Goal: Task Accomplishment & Management: Use online tool/utility

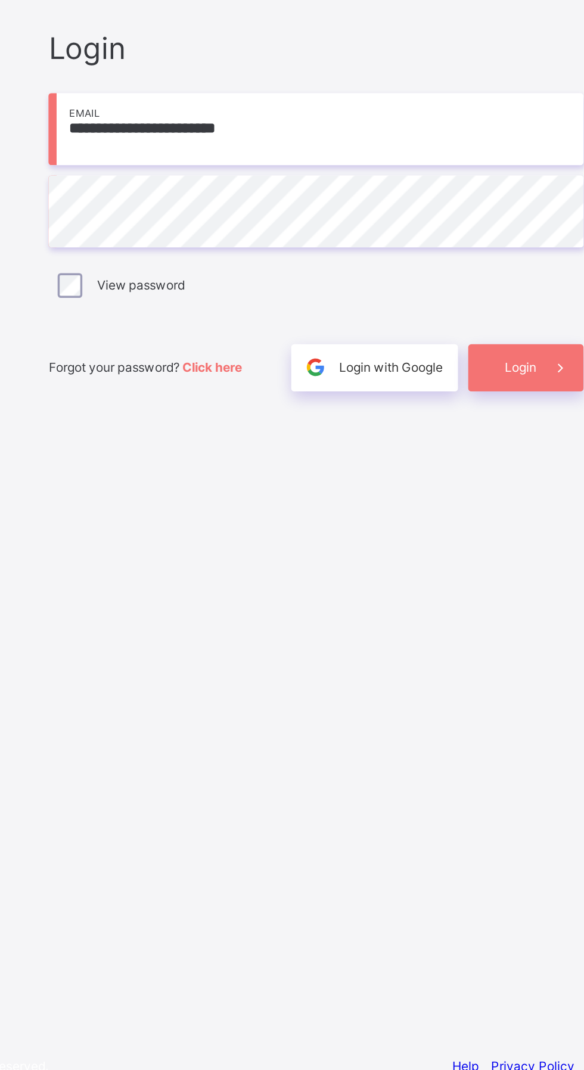
click at [520, 651] on span at bounding box center [530, 637] width 27 height 27
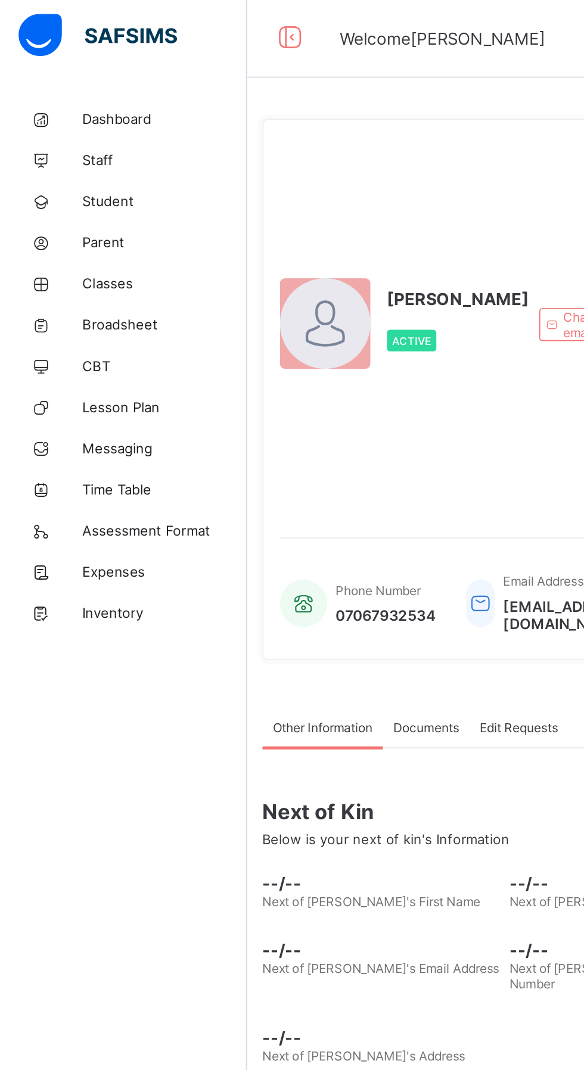
click at [69, 215] on span "CBT" at bounding box center [95, 215] width 95 height 10
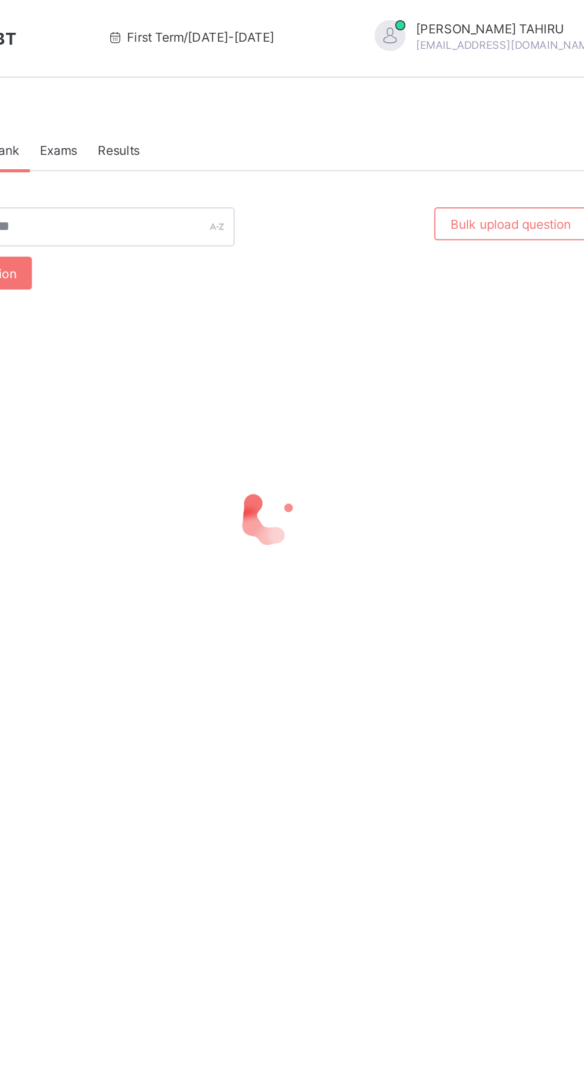
click at [443, 349] on div at bounding box center [363, 301] width 398 height 226
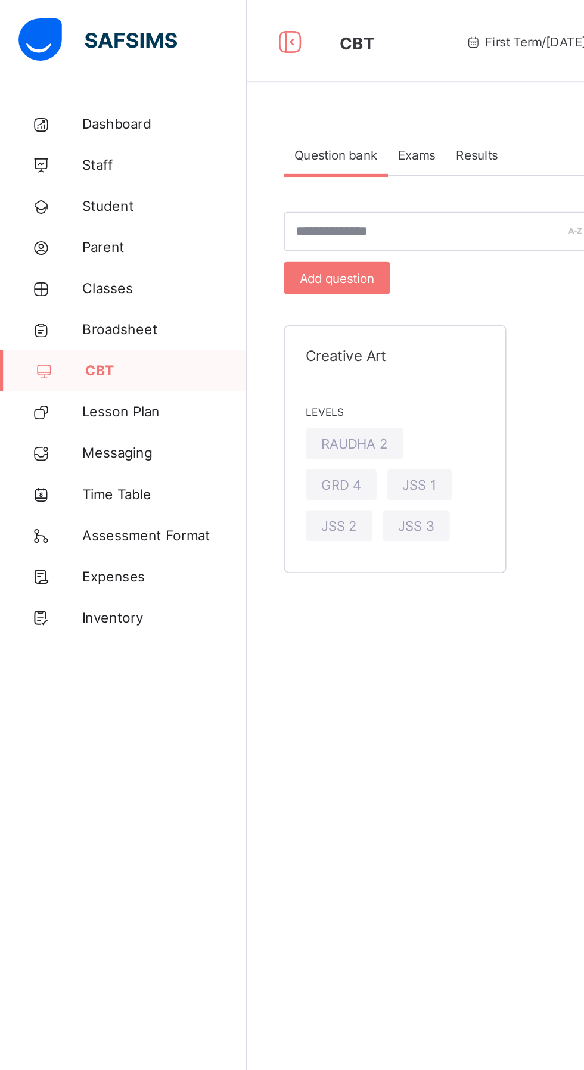
click at [80, 162] on span "Classes" at bounding box center [95, 167] width 95 height 10
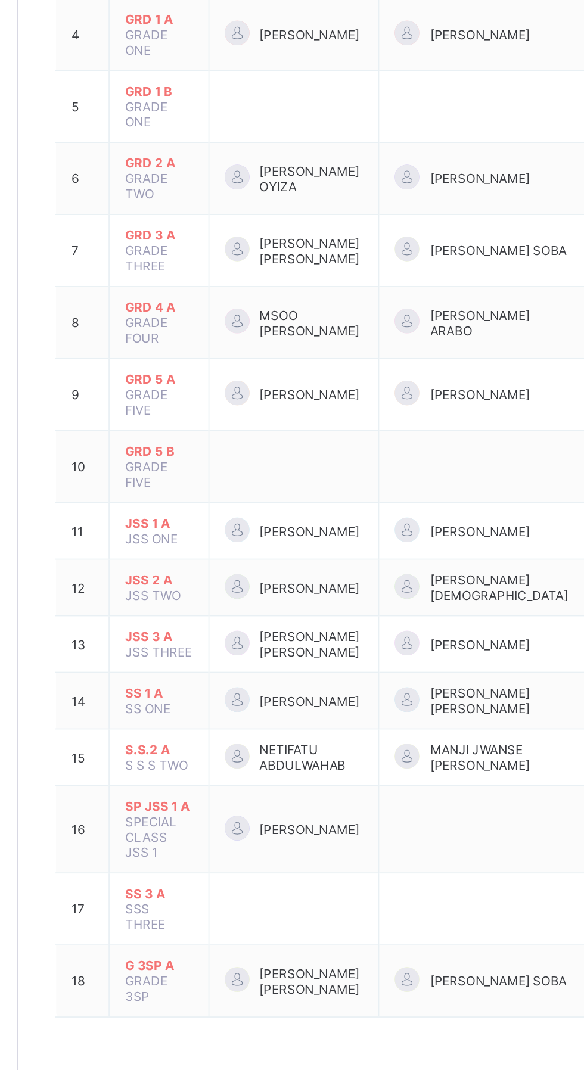
click at [242, 834] on span "SS 3 A" at bounding box center [224, 838] width 39 height 9
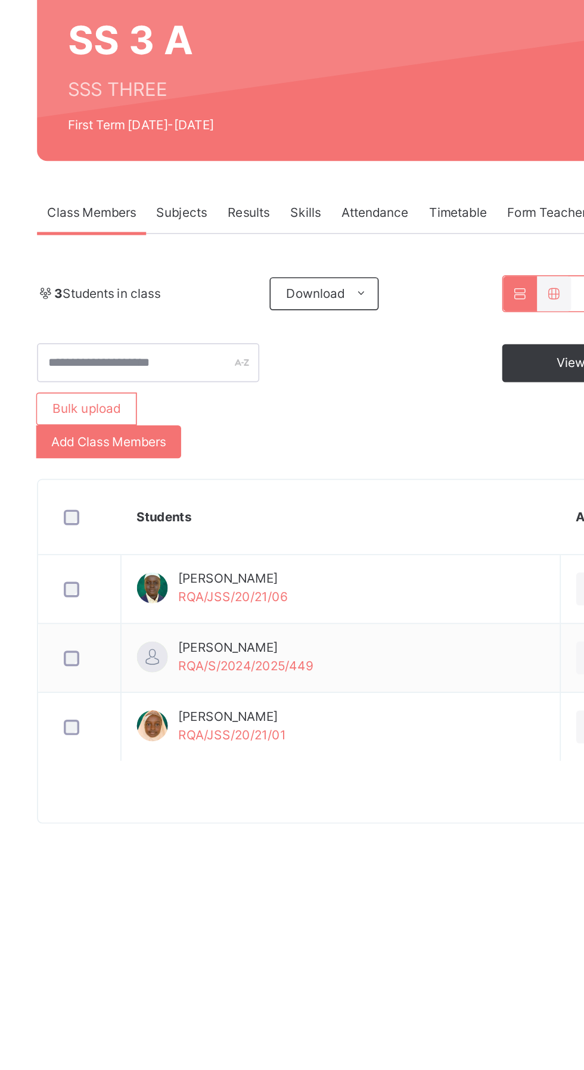
click at [264, 226] on div "Subjects" at bounding box center [248, 236] width 41 height 24
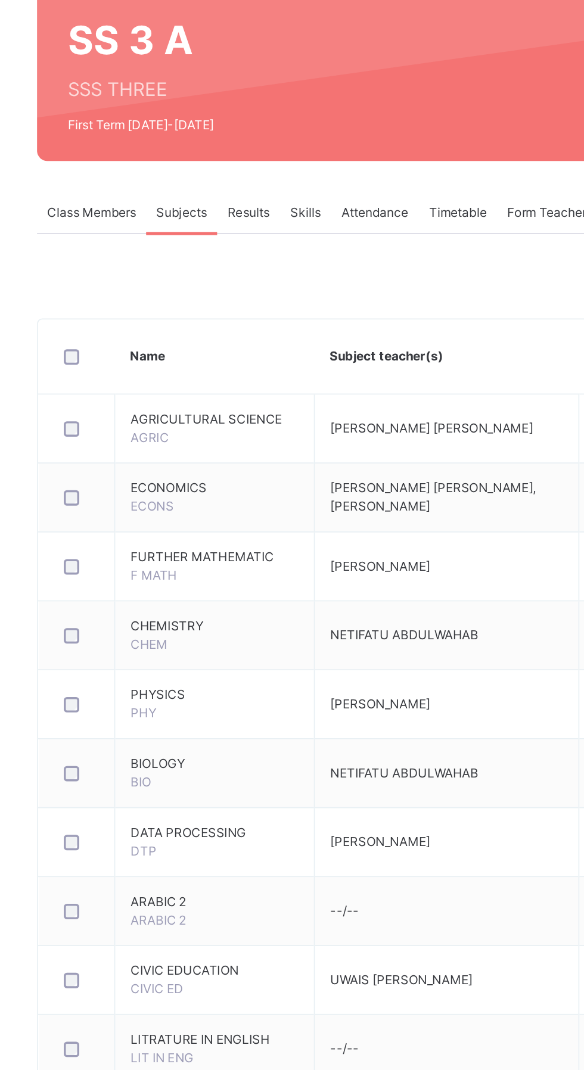
click at [258, 236] on span "Subjects" at bounding box center [248, 236] width 29 height 11
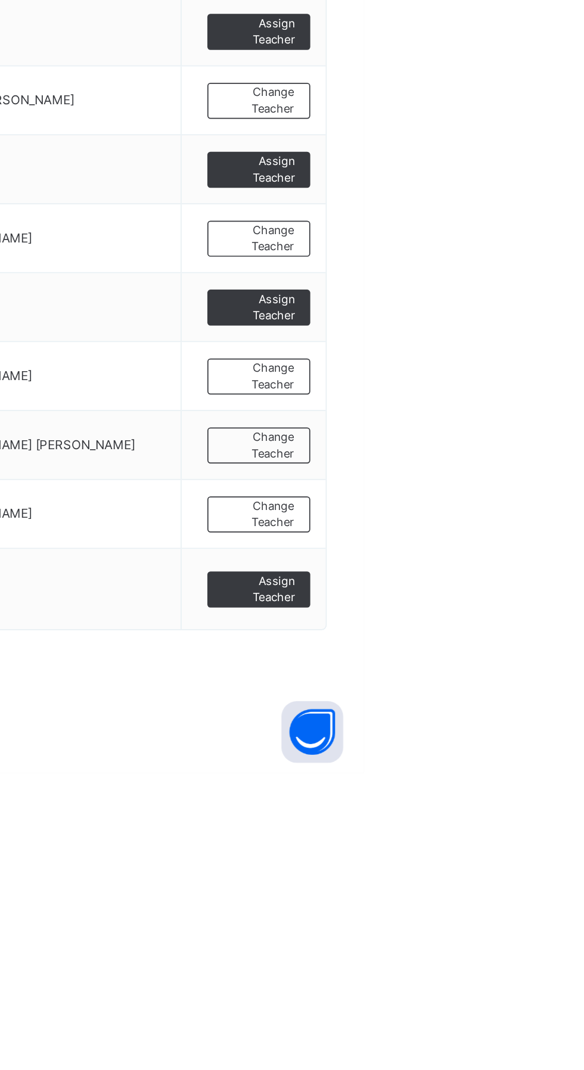
click at [541, 974] on span "Assign Teacher" at bounding box center [523, 964] width 42 height 20
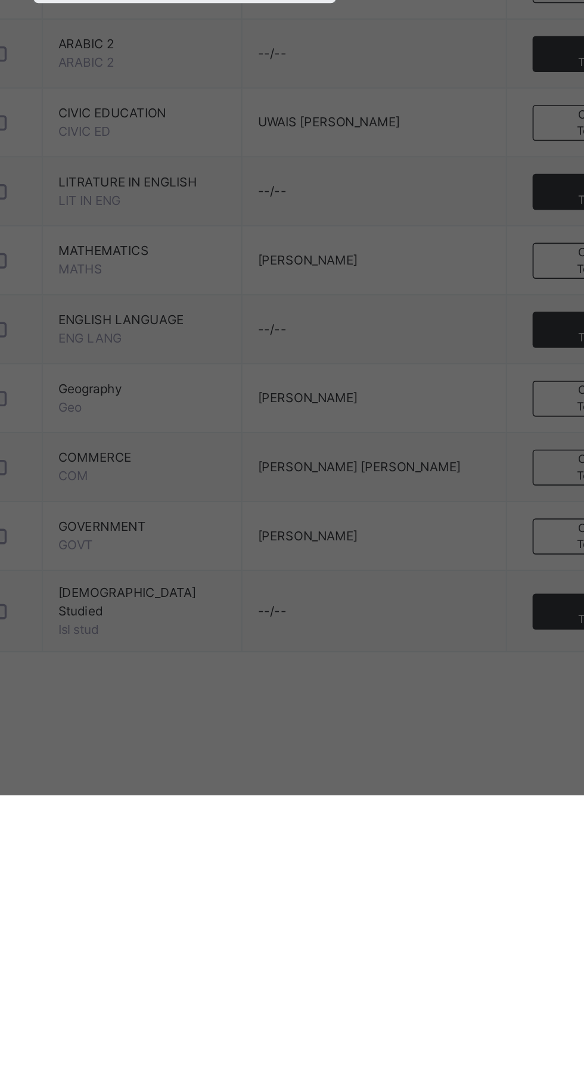
click at [380, 574] on div "Select Teacher Select subject teacher's name" at bounding box center [291, 528] width 175 height 93
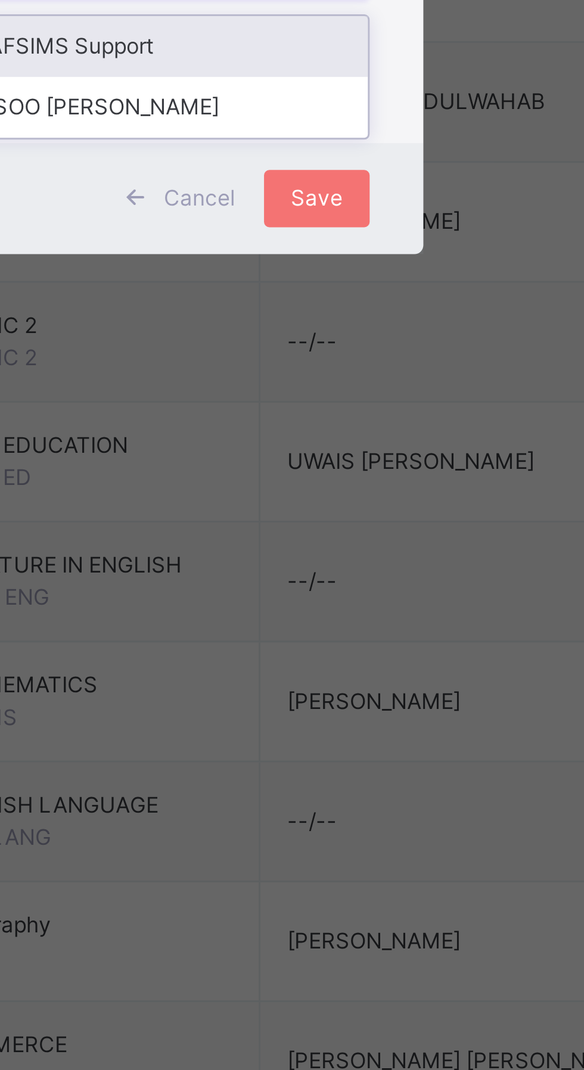
click at [361, 573] on div "MSOO [PERSON_NAME]" at bounding box center [292, 562] width 138 height 20
type input "**"
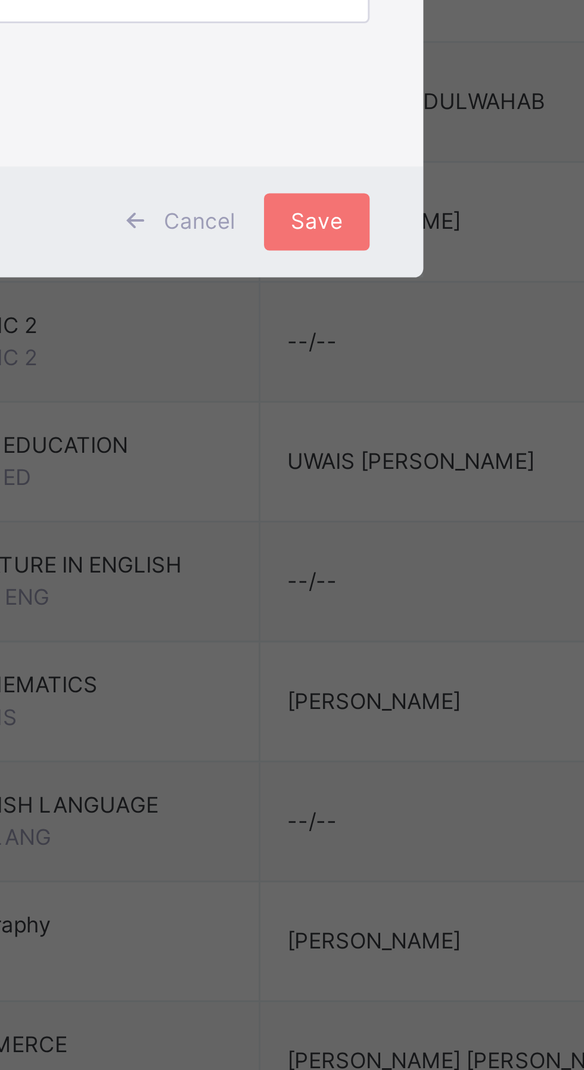
click at [361, 533] on div at bounding box center [355, 523] width 11 height 19
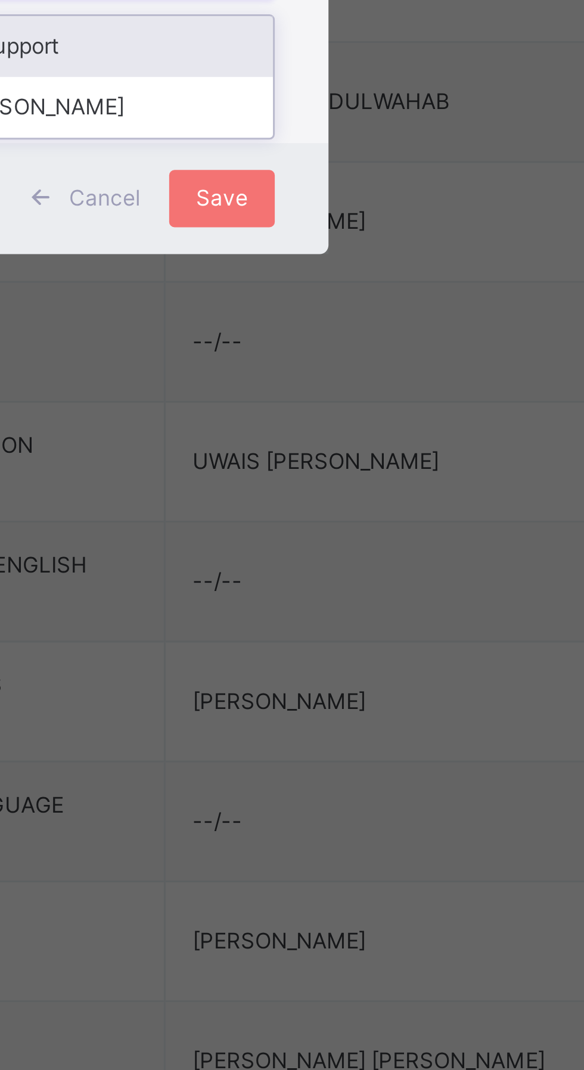
click at [361, 573] on div "MSOO [PERSON_NAME]" at bounding box center [292, 562] width 138 height 20
type input "**"
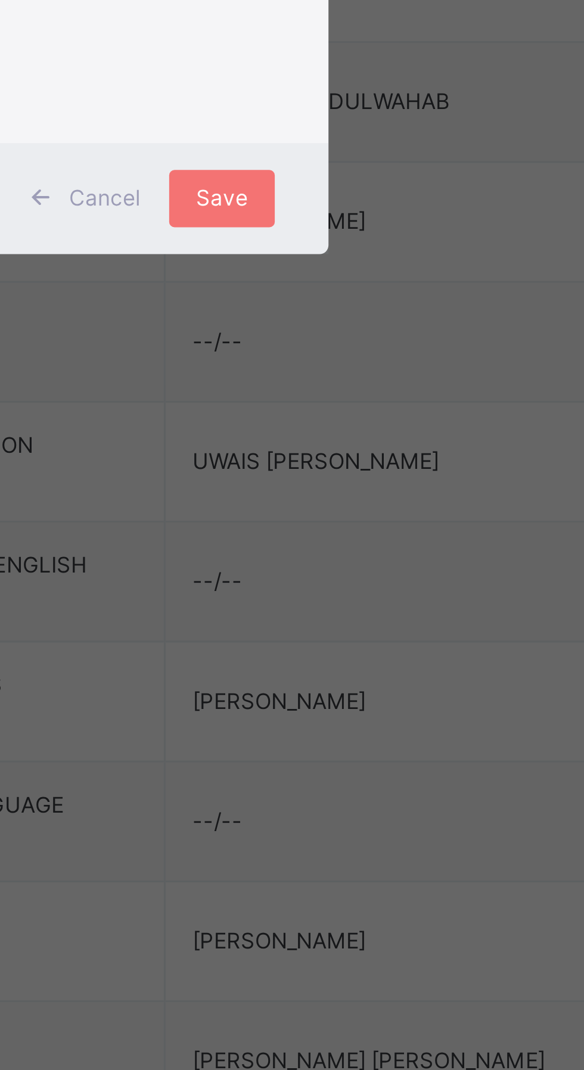
click at [330, 520] on input "text" at bounding box center [328, 514] width 1 height 11
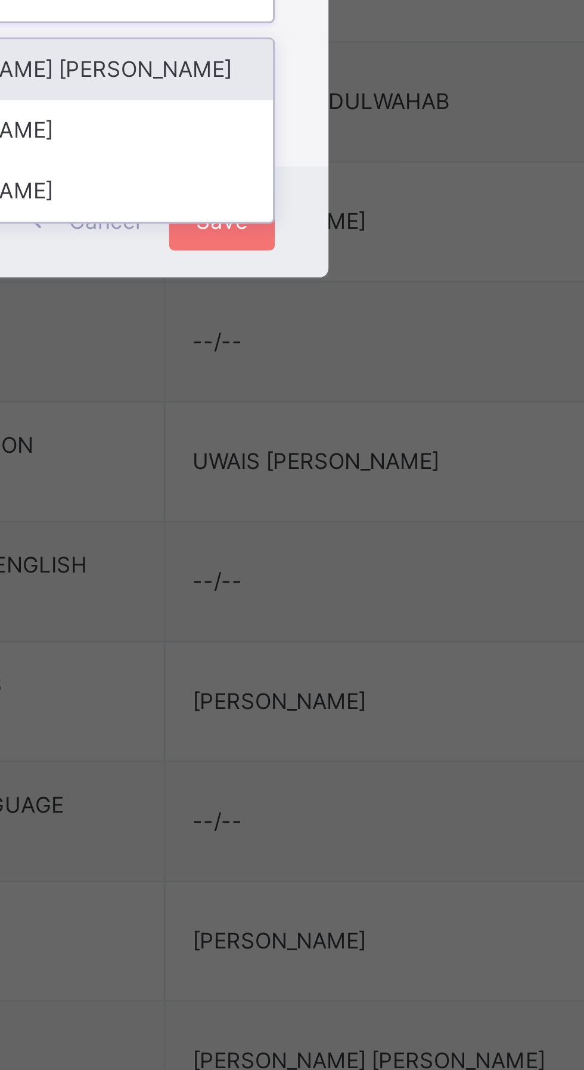
click at [361, 580] on div "[PERSON_NAME]" at bounding box center [292, 570] width 138 height 20
type input "***"
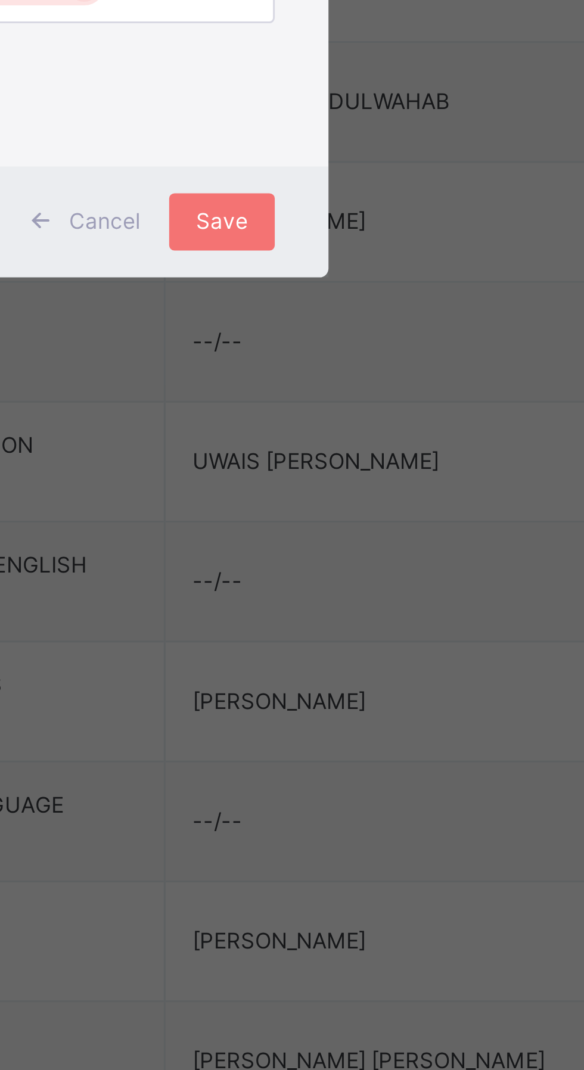
click at [353, 606] on span "Save" at bounding box center [344, 600] width 17 height 11
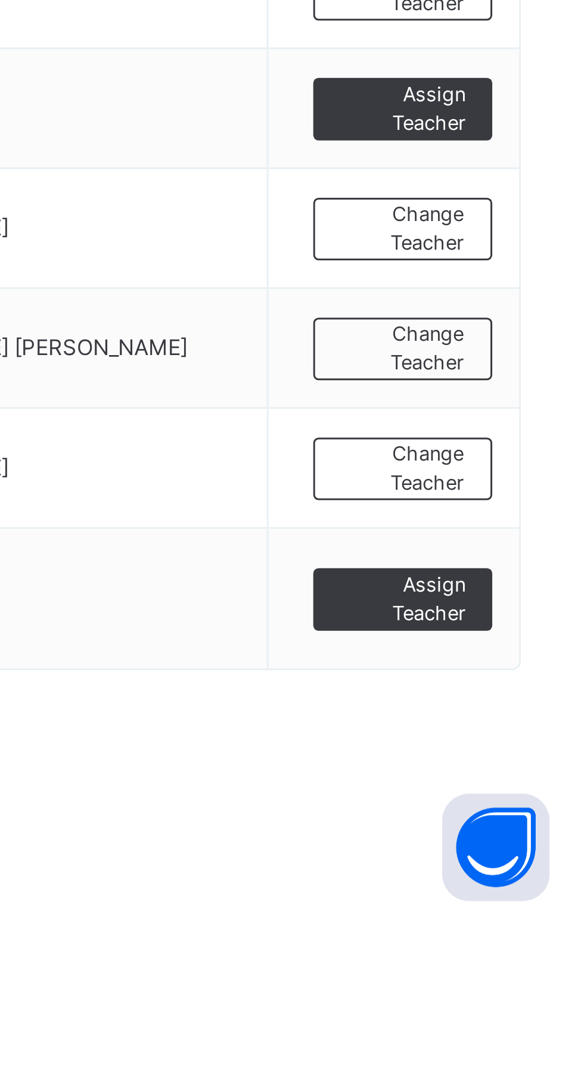
click at [529, 974] on span "Assign Teacher" at bounding box center [523, 964] width 42 height 20
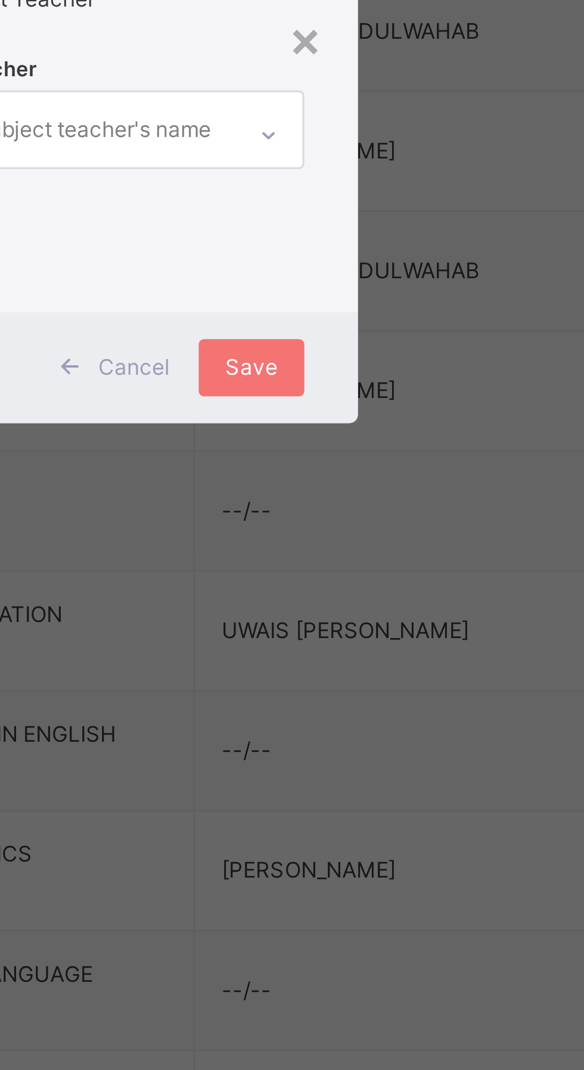
click at [370, 574] on div "Select Teacher Select subject teacher's name" at bounding box center [291, 528] width 175 height 93
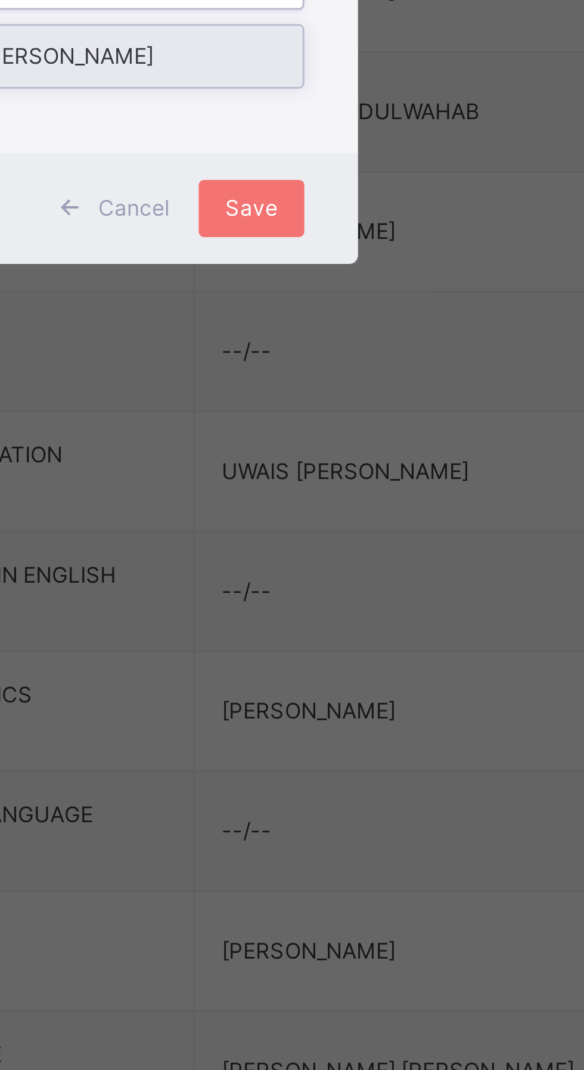
click at [361, 552] on div "MSOO [PERSON_NAME]" at bounding box center [292, 542] width 138 height 20
type input "******"
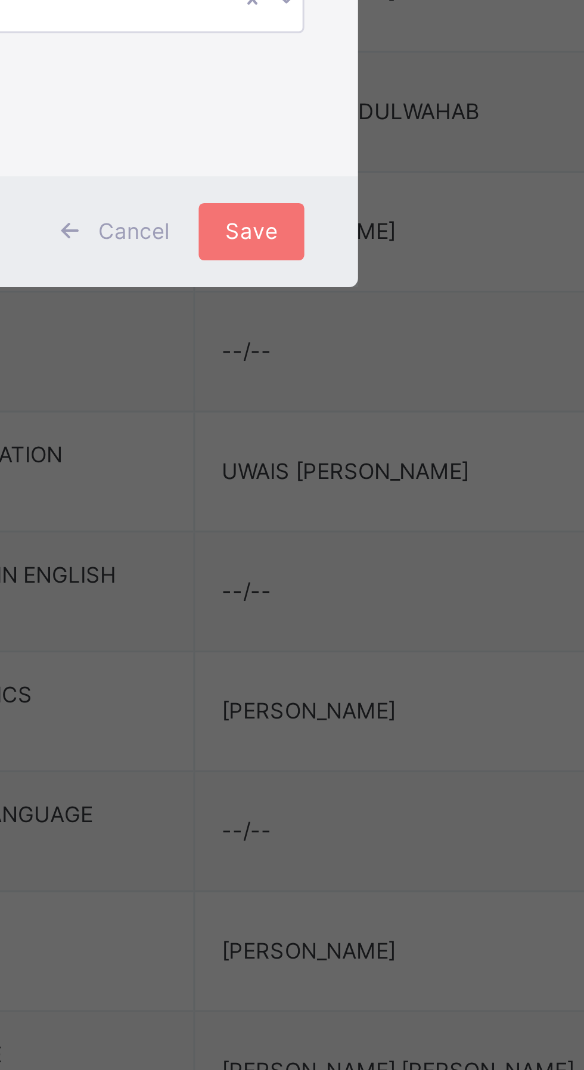
click at [361, 533] on div at bounding box center [355, 523] width 11 height 19
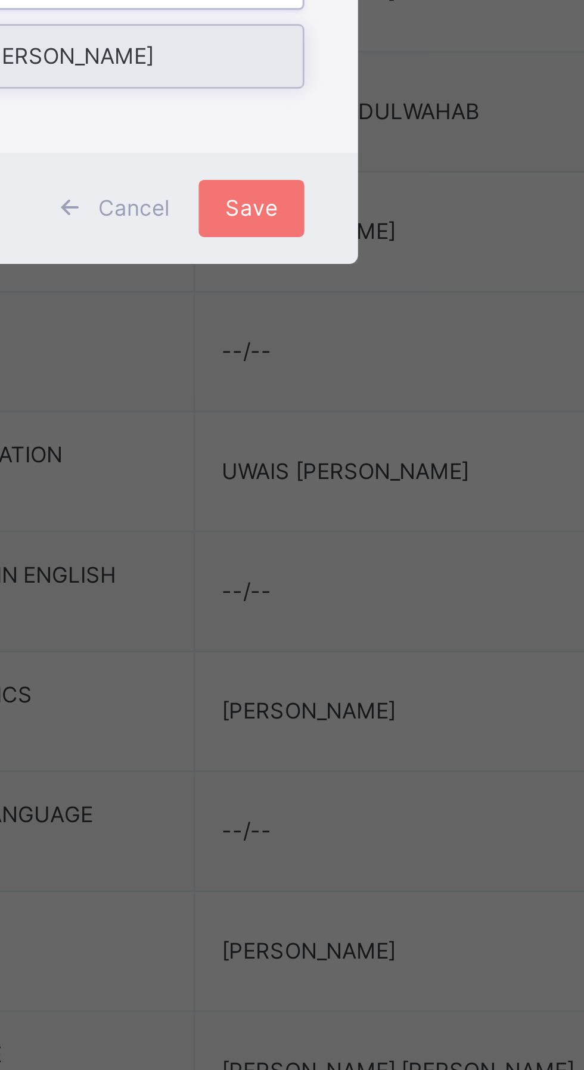
click at [361, 552] on div "MSOO [PERSON_NAME]" at bounding box center [292, 542] width 138 height 20
type input "****"
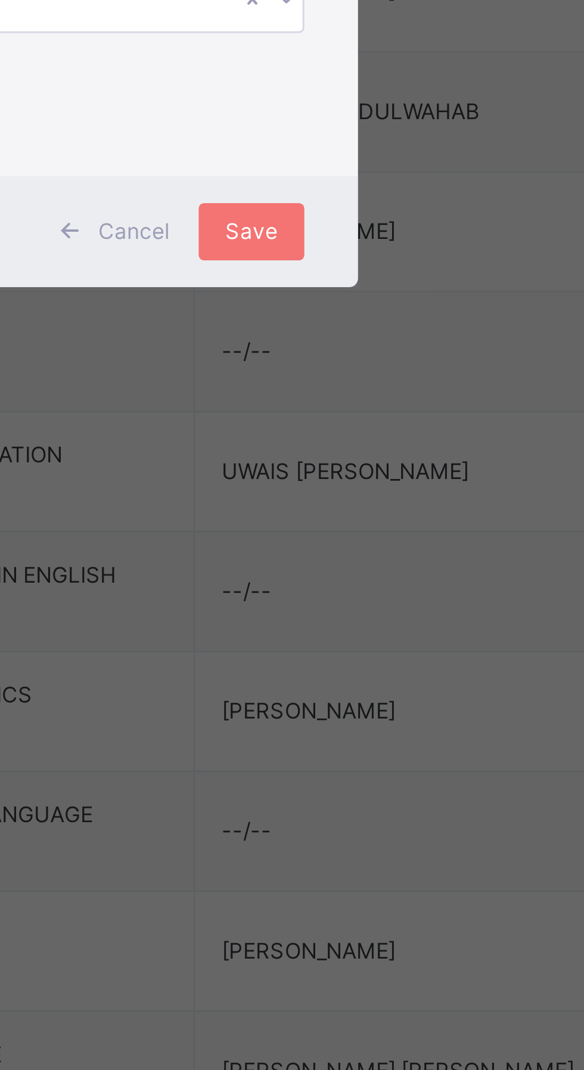
click at [362, 577] on div "Select Teacher MSOO [PERSON_NAME]" at bounding box center [291, 528] width 139 height 97
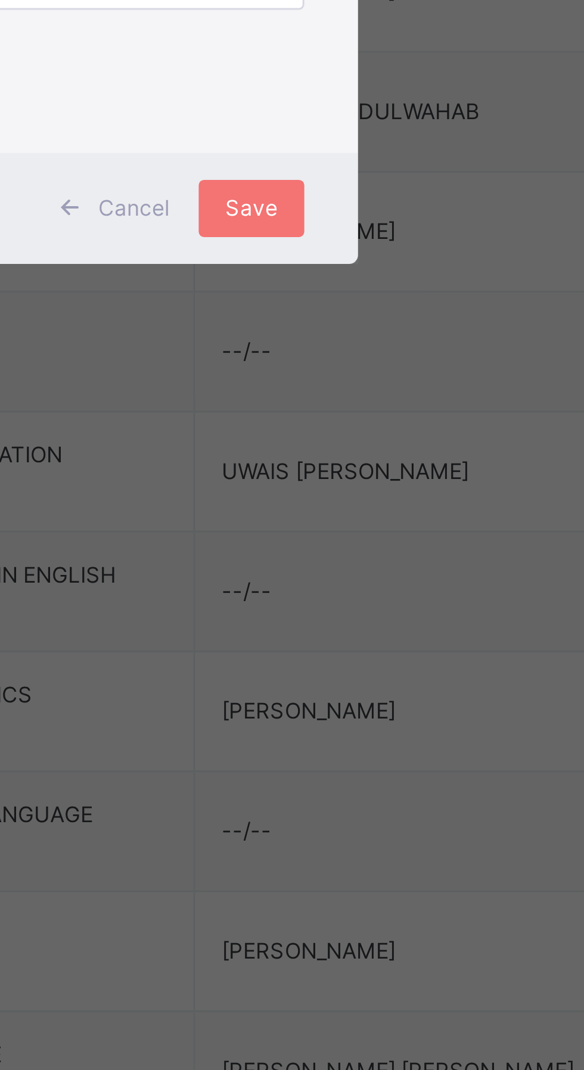
click at [362, 602] on div "Save" at bounding box center [344, 592] width 35 height 19
